Goal: Check status: Check status

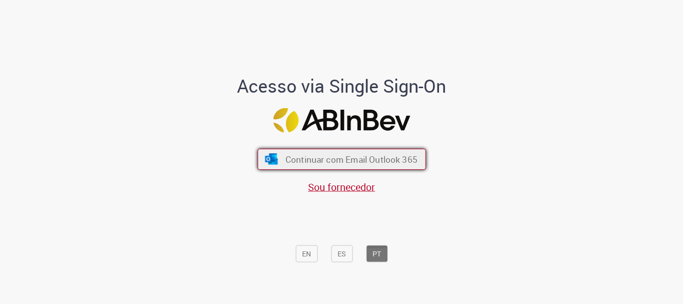
click at [336, 160] on span "Continuar com Email Outlook 365" at bounding box center [351, 160] width 132 height 12
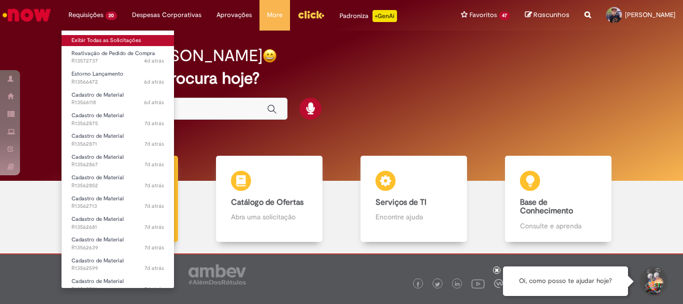
click at [88, 43] on link "Exibir Todas as Solicitações" at bounding box center [118, 40] width 113 height 11
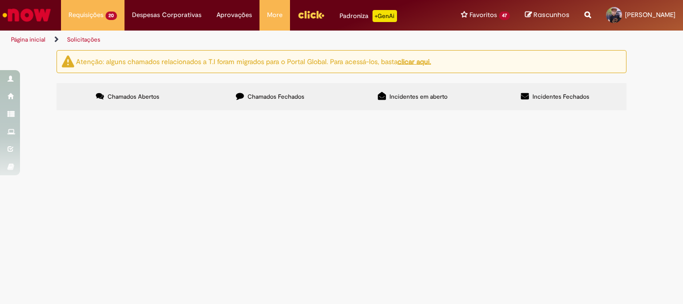
click at [0, 0] on span "Reativação de Pedido de Compra" at bounding box center [0, 0] width 0 height 0
